Goal: Task Accomplishment & Management: Manage account settings

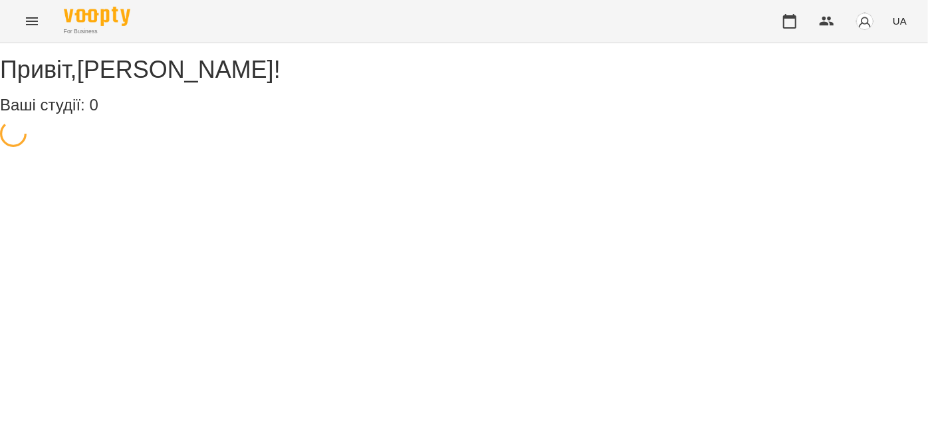
click at [21, 23] on button "Menu" at bounding box center [32, 21] width 32 height 32
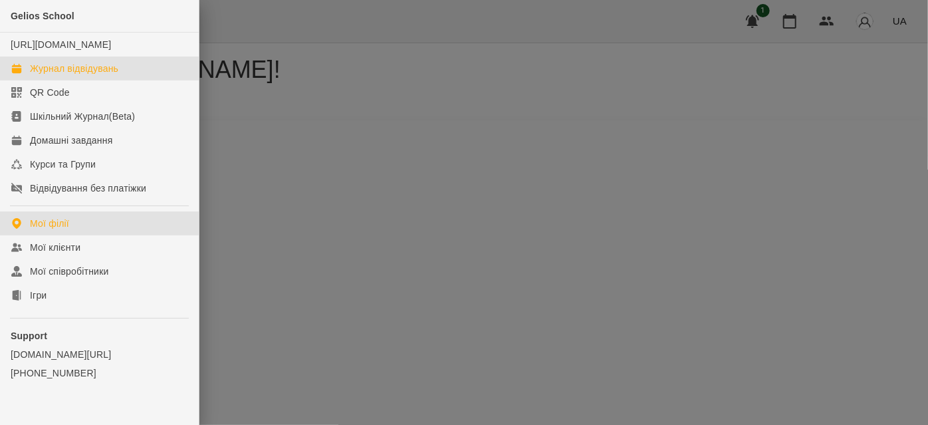
click at [61, 75] on div "Журнал відвідувань" at bounding box center [74, 68] width 88 height 13
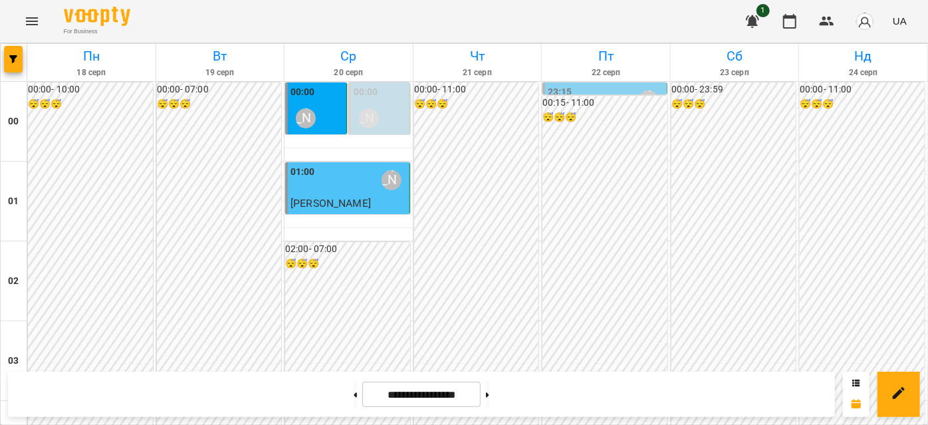
scroll to position [1390, 0]
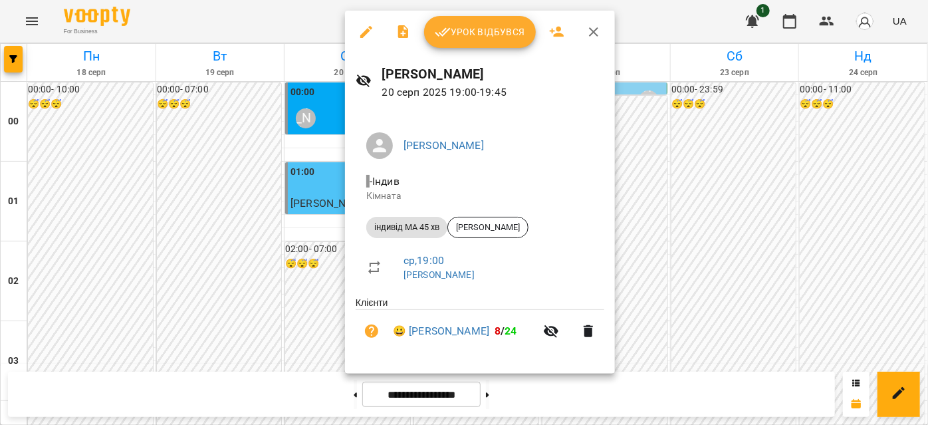
click at [592, 31] on icon "button" at bounding box center [593, 31] width 9 height 9
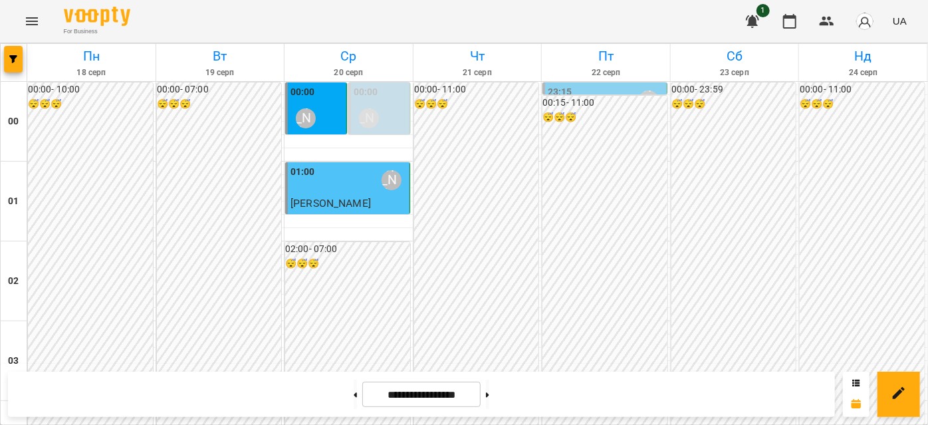
scroll to position [664, 0]
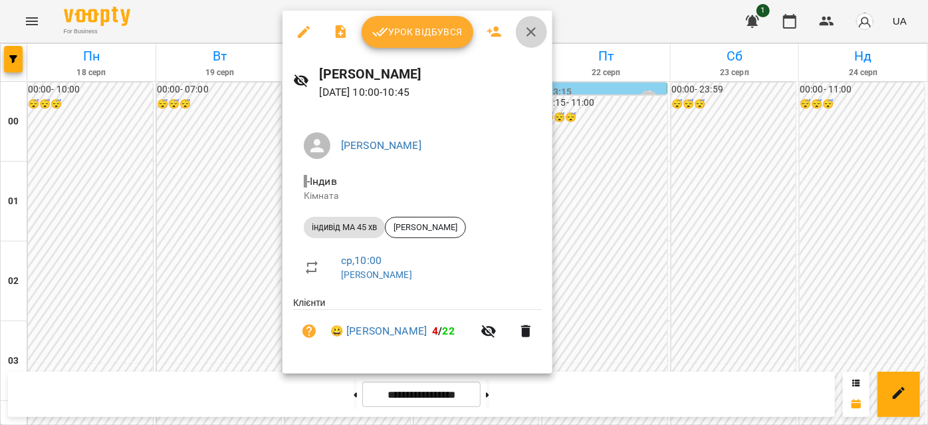
click at [527, 35] on icon "button" at bounding box center [531, 31] width 9 height 9
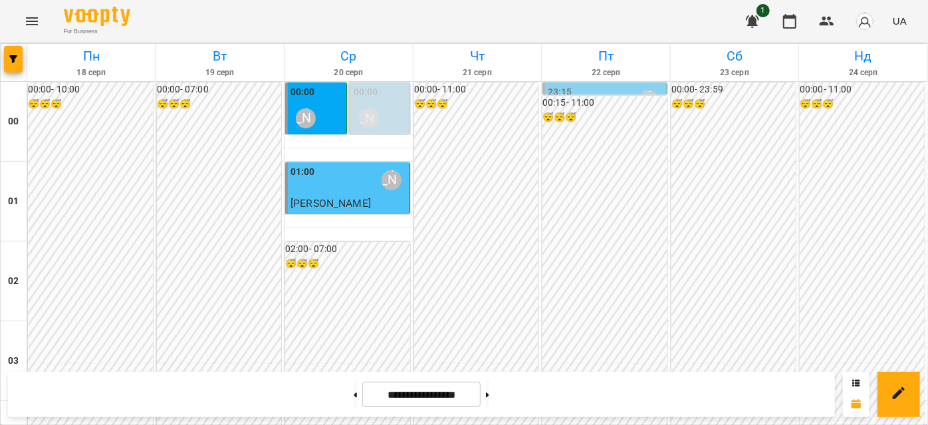
scroll to position [724, 0]
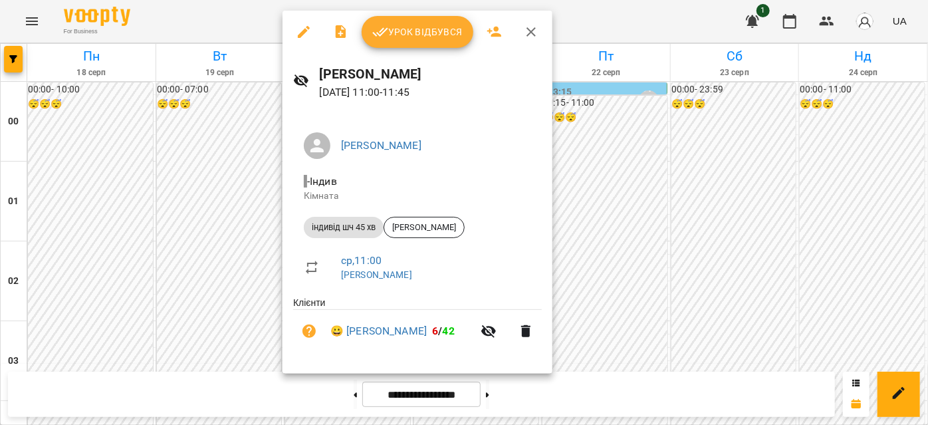
click at [527, 25] on icon "button" at bounding box center [531, 32] width 16 height 16
